Goal: Subscribe to service/newsletter

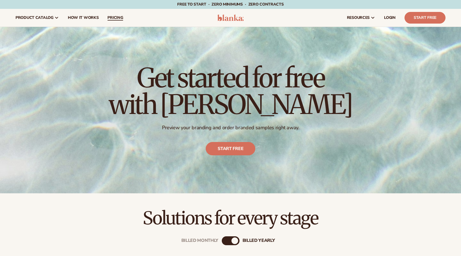
click at [113, 14] on link "pricing" at bounding box center [115, 18] width 24 height 18
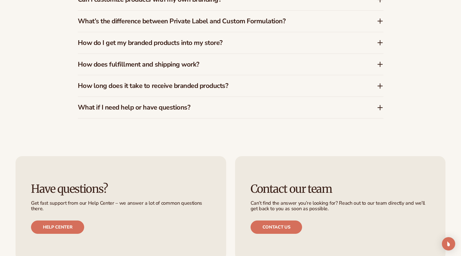
scroll to position [1047, 0]
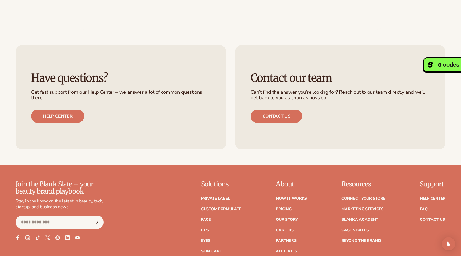
click at [60, 226] on input "Email" at bounding box center [60, 221] width 88 height 13
type input "**********"
click at [97, 221] on icon "Subscribe" at bounding box center [97, 222] width 1 height 2
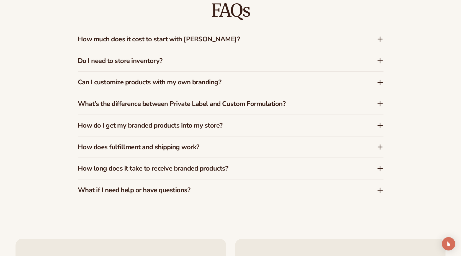
scroll to position [1183, 0]
